Goal: Book appointment/travel/reservation

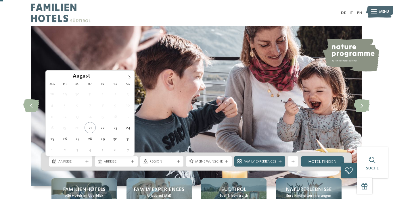
click at [87, 156] on div "Anreise" at bounding box center [70, 161] width 43 height 10
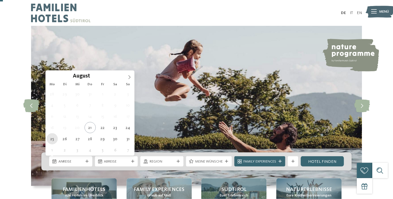
scroll to position [34, 0]
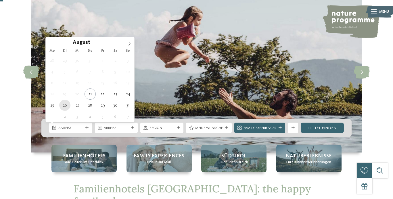
type div "26.08.2025"
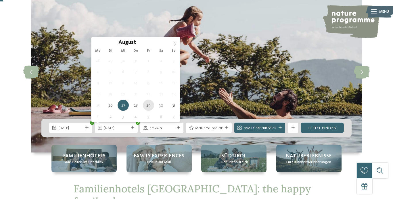
type div "29.08.2025"
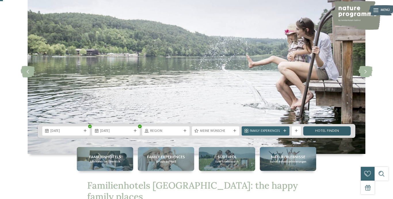
click at [331, 132] on link "Hotel finden" at bounding box center [326, 130] width 47 height 9
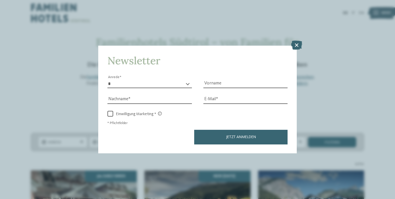
click at [300, 41] on icon at bounding box center [296, 45] width 11 height 9
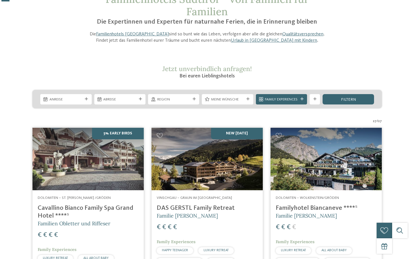
scroll to position [53, 0]
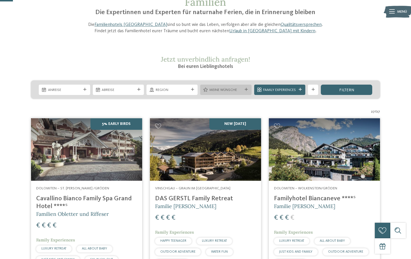
click at [245, 90] on icon at bounding box center [246, 89] width 3 height 3
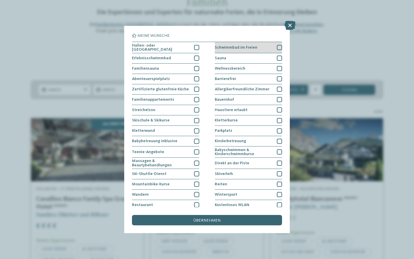
click at [280, 47] on div at bounding box center [279, 47] width 5 height 5
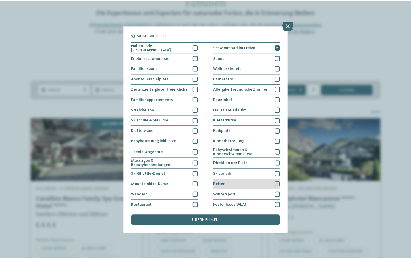
scroll to position [0, 0]
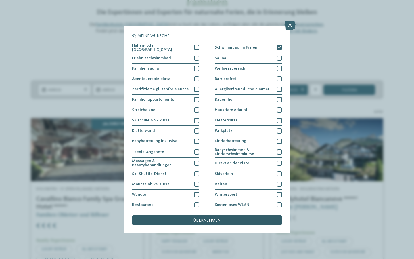
click at [219, 199] on span "übernehmen" at bounding box center [206, 220] width 27 height 4
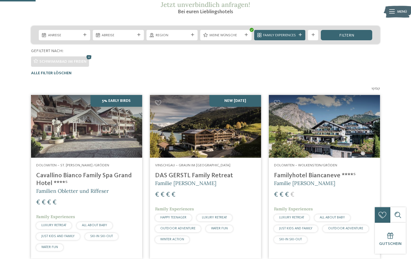
scroll to position [108, 0]
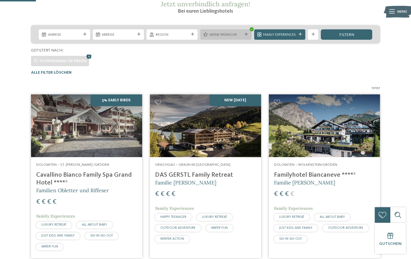
click at [234, 37] on div "Meine Wünsche" at bounding box center [225, 34] width 51 height 10
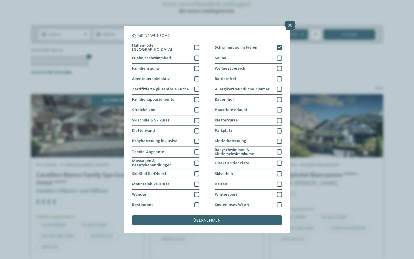
click at [292, 24] on icon at bounding box center [289, 25] width 11 height 9
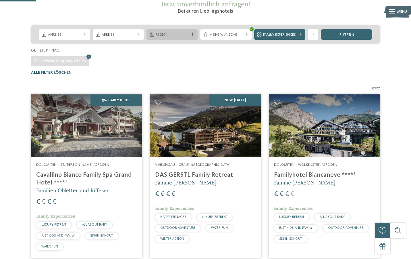
click at [179, 36] on span "Region" at bounding box center [172, 34] width 33 height 5
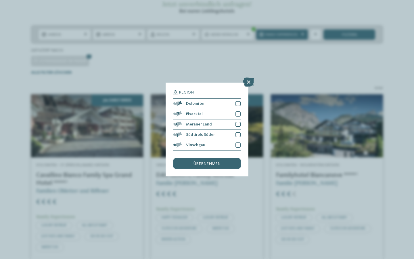
click at [127, 72] on div "Region Dolomiten" at bounding box center [207, 129] width 414 height 259
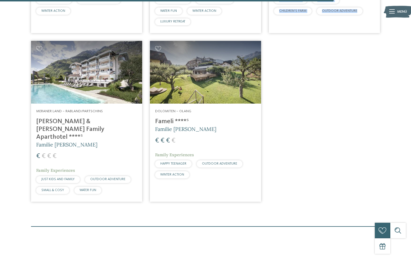
scroll to position [1002, 0]
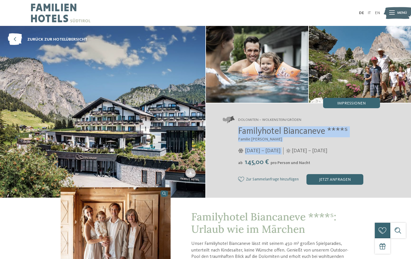
click at [374, 141] on div "Familyhotel Biancaneve ****ˢ Familie Riffeser 05.12.2024 – 30.03.2025 ab" at bounding box center [302, 155] width 158 height 58
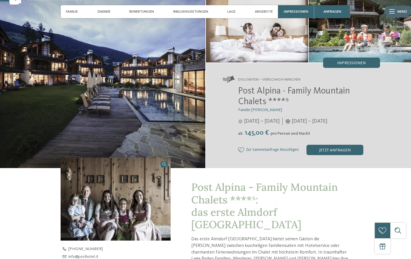
scroll to position [40, 0]
